Goal: Find specific page/section: Find specific page/section

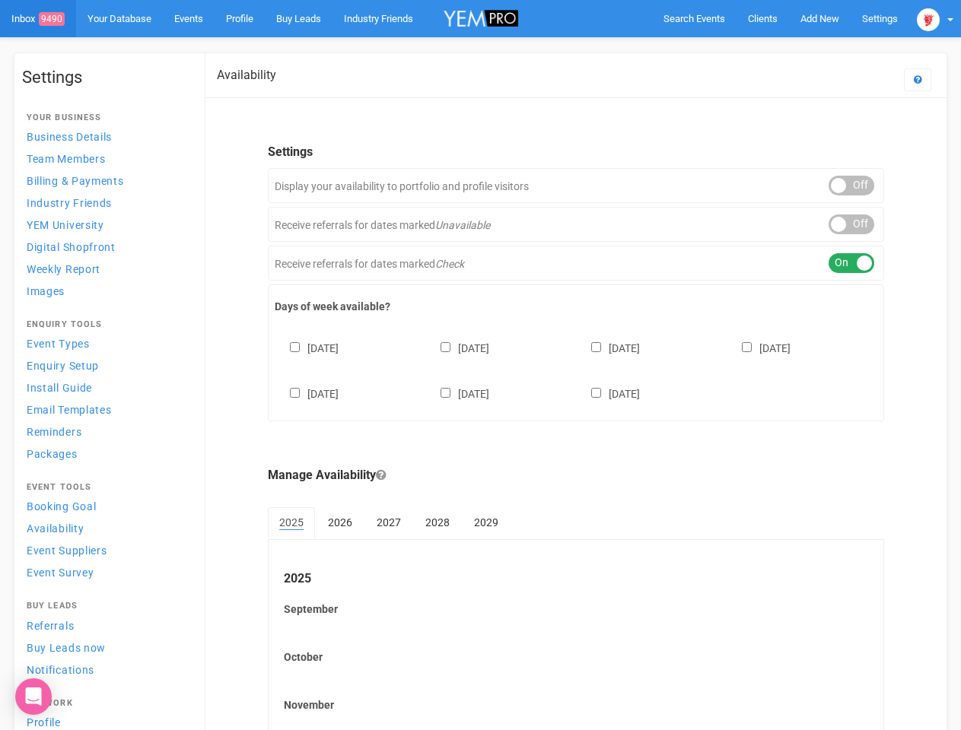
click at [480, 365] on div "[DATE] [DATE] [DATE] [DATE] [DATE] [DATE] [DATE]" at bounding box center [576, 363] width 603 height 91
click at [694, 18] on span "Search Events" at bounding box center [694, 18] width 62 height 11
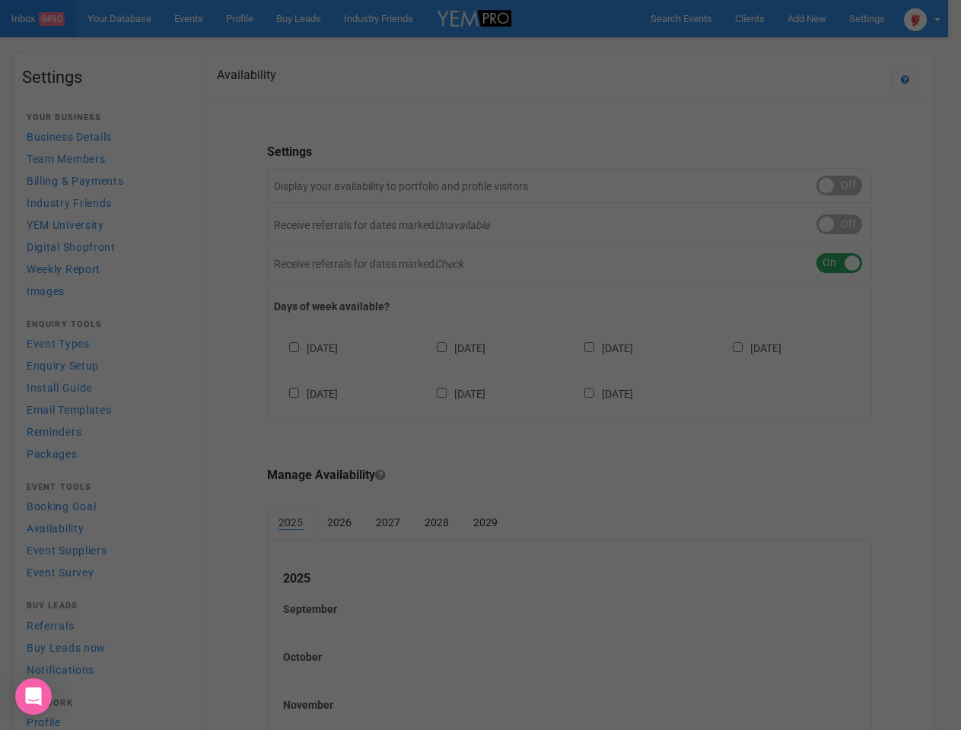
click at [0, 0] on div "Loading..." at bounding box center [0, 0] width 0 height 0
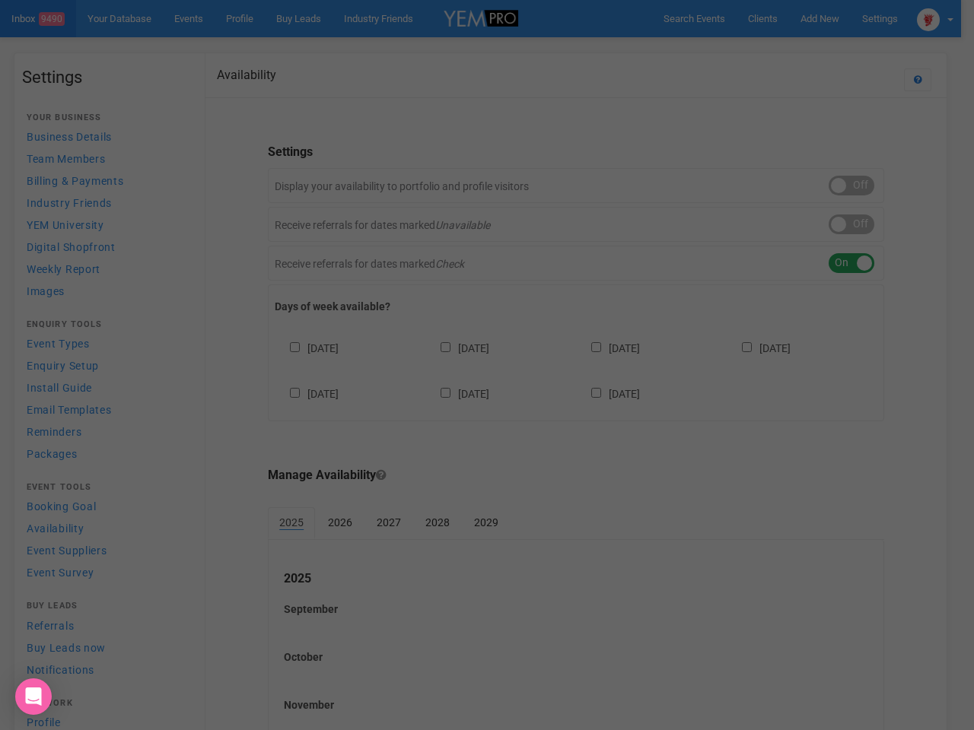
click at [935, 18] on div "Loading..." at bounding box center [487, 365] width 974 height 730
click at [851, 186] on div "Loading..." at bounding box center [487, 365] width 974 height 730
click at [851, 224] on div "Loading..." at bounding box center [487, 365] width 974 height 730
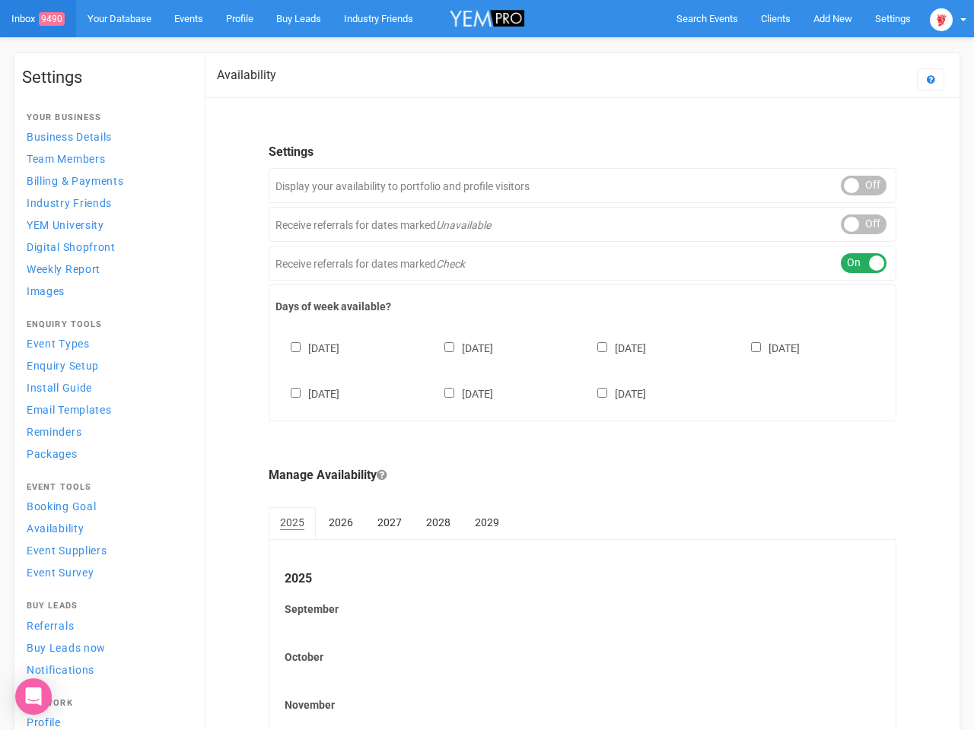
click at [851, 263] on div "ON OFF" at bounding box center [864, 263] width 46 height 20
click at [576, 369] on div "[DATE] [DATE] [DATE] [DATE] [DATE] [DATE] [DATE]" at bounding box center [582, 363] width 614 height 91
